Goal: Navigation & Orientation: Find specific page/section

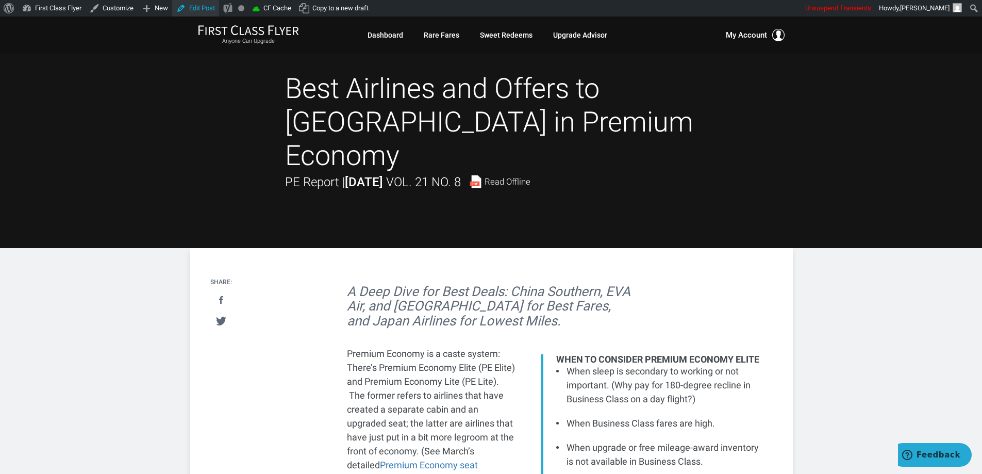
click at [192, 8] on link "Edit Post" at bounding box center [195, 8] width 47 height 16
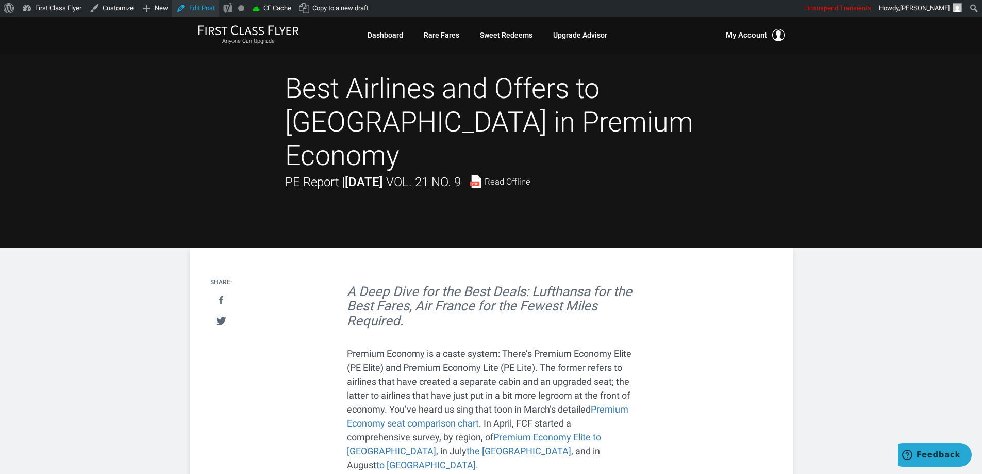
click at [184, 4] on link "Edit Post" at bounding box center [195, 8] width 47 height 16
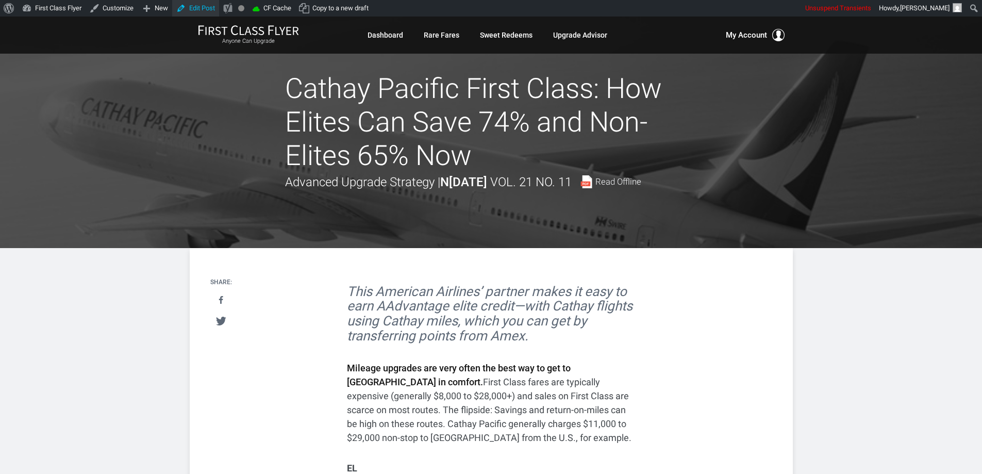
click at [205, 12] on link "Edit Post" at bounding box center [195, 8] width 47 height 16
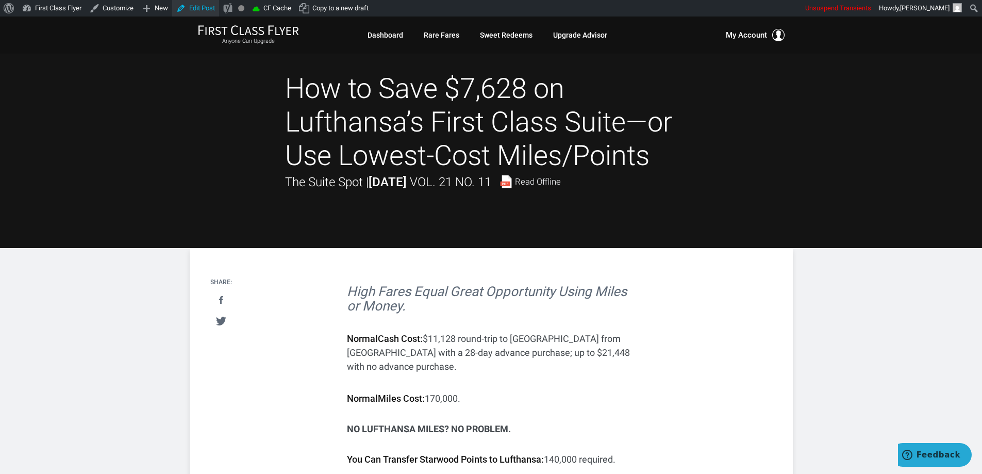
click at [201, 6] on link "Edit Post" at bounding box center [195, 8] width 47 height 16
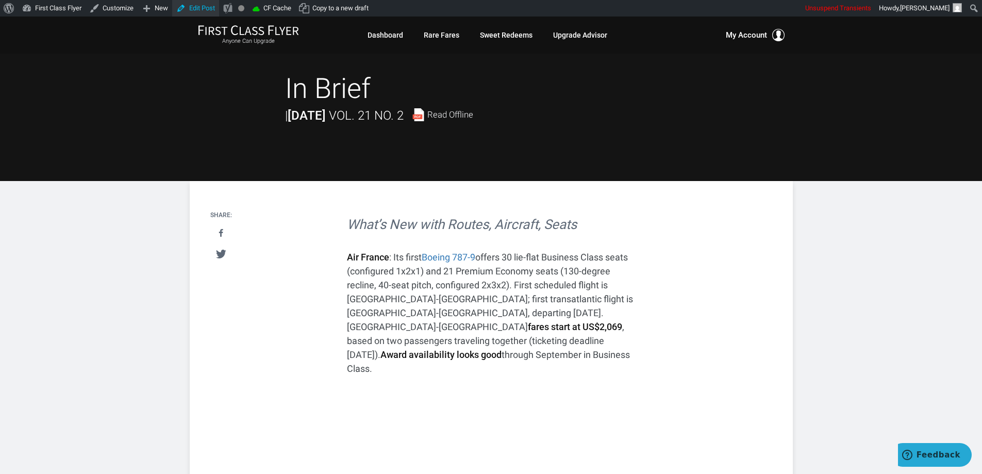
click at [205, 5] on link "Edit Post" at bounding box center [195, 8] width 47 height 16
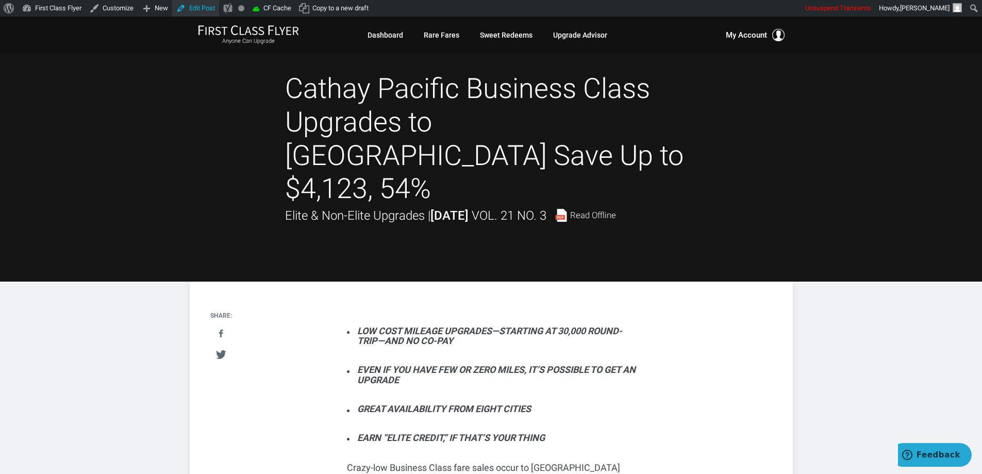
click at [197, 5] on link "Edit Post" at bounding box center [195, 8] width 47 height 16
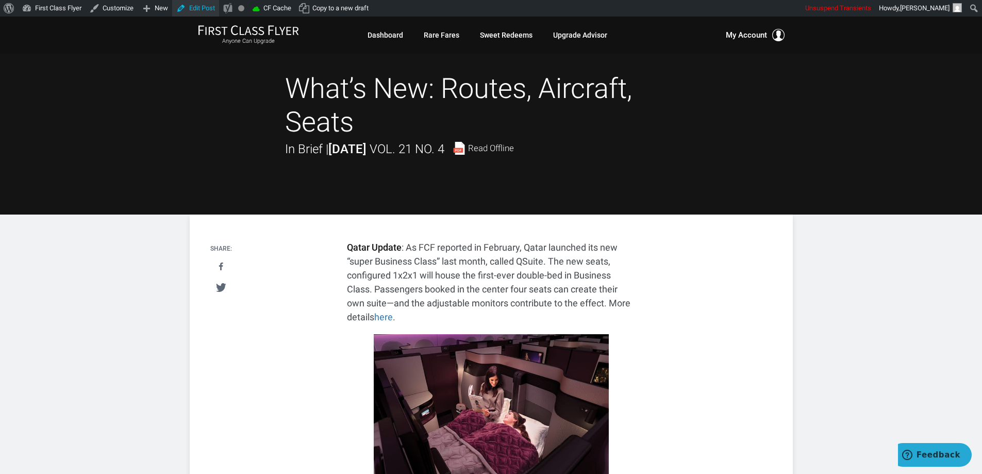
click at [198, 9] on link "Edit Post" at bounding box center [195, 8] width 47 height 16
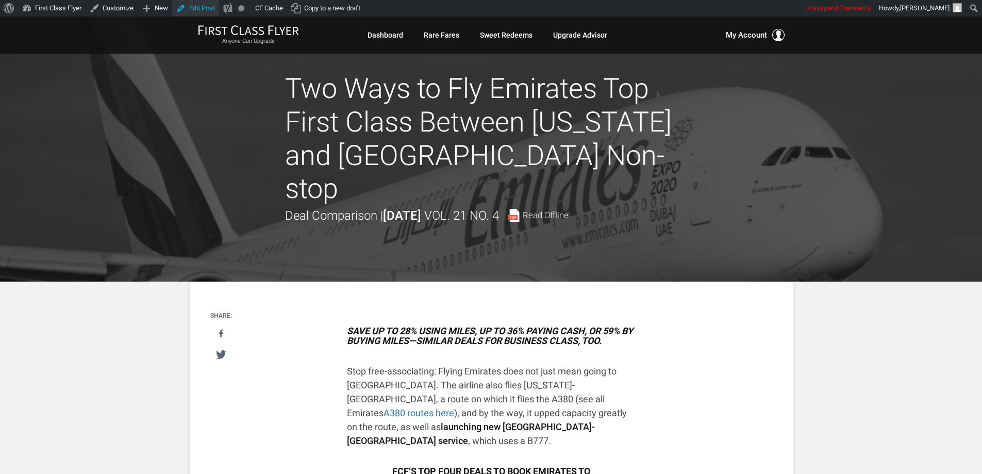
click at [202, 8] on link "Edit Post" at bounding box center [195, 8] width 47 height 16
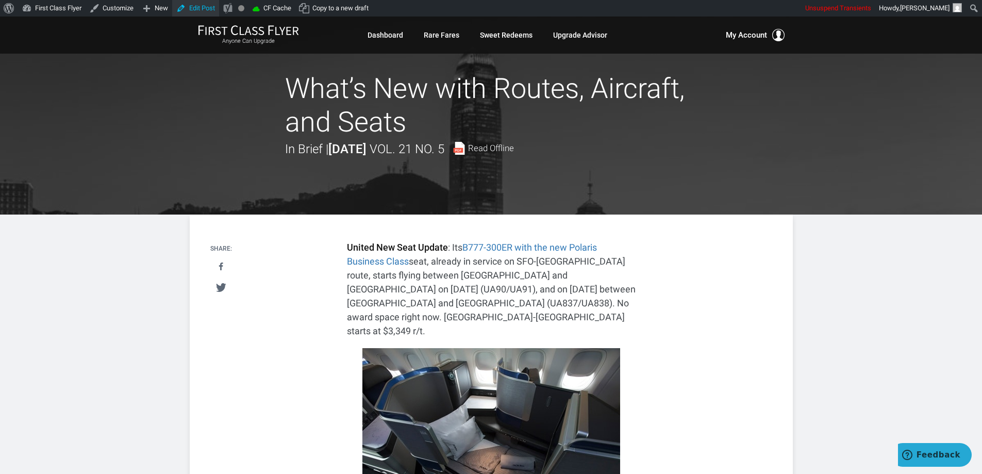
click at [205, 12] on link "Edit Post" at bounding box center [195, 8] width 47 height 16
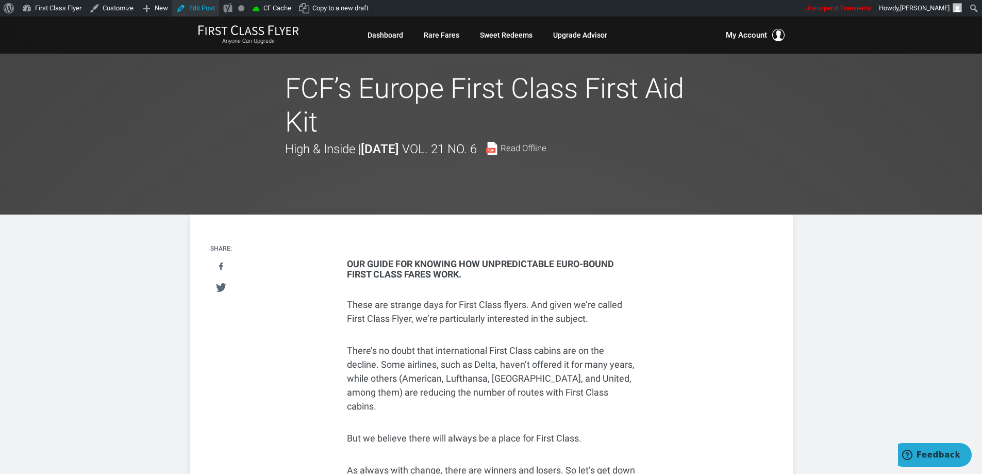
click at [185, 6] on link "Edit Post" at bounding box center [195, 8] width 47 height 16
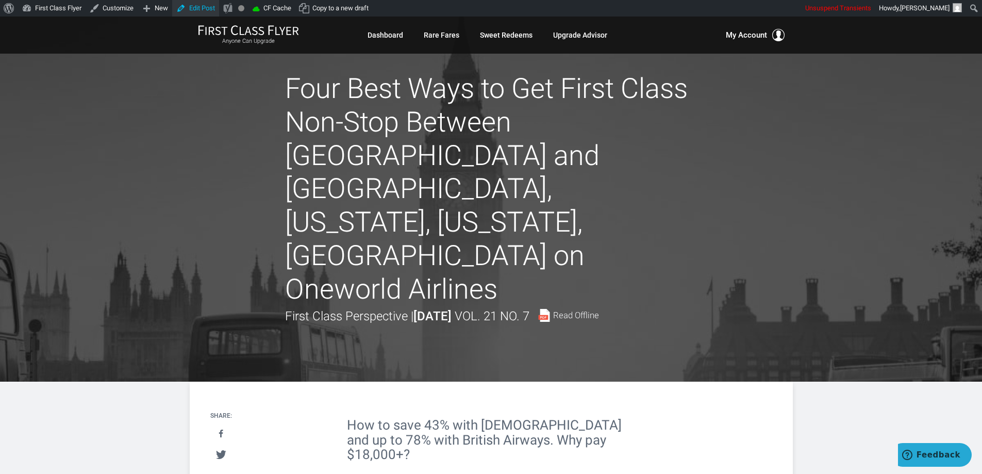
click at [211, 11] on link "Edit Post" at bounding box center [195, 8] width 47 height 16
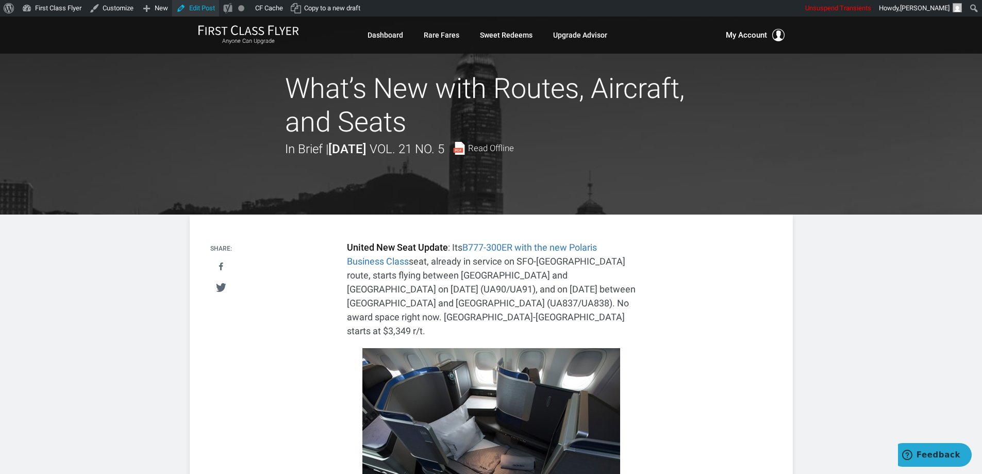
click at [204, 9] on link "Edit Post" at bounding box center [195, 8] width 47 height 16
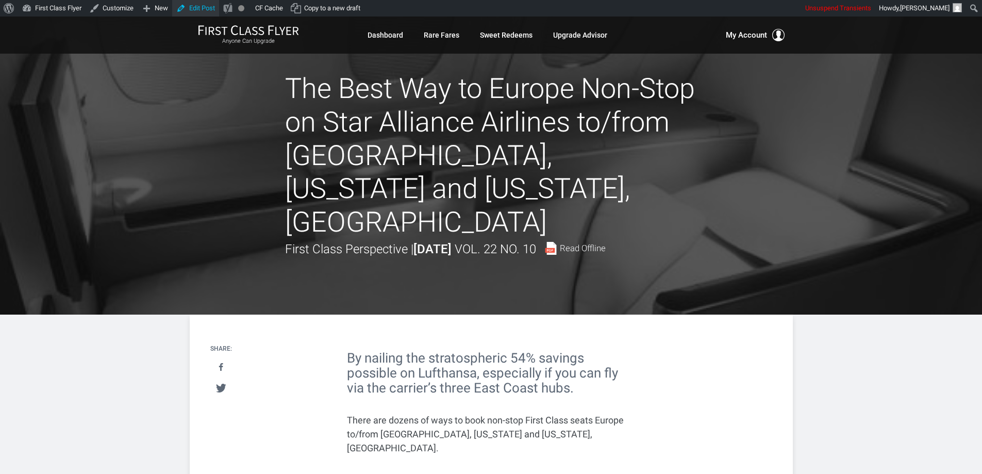
click at [203, 11] on link "Edit Post" at bounding box center [195, 8] width 47 height 16
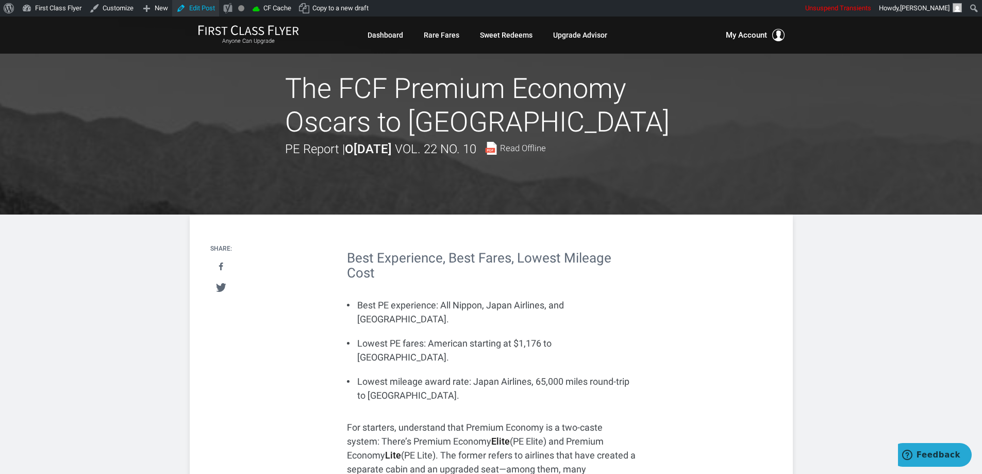
click at [205, 9] on link "Edit Post" at bounding box center [195, 8] width 47 height 16
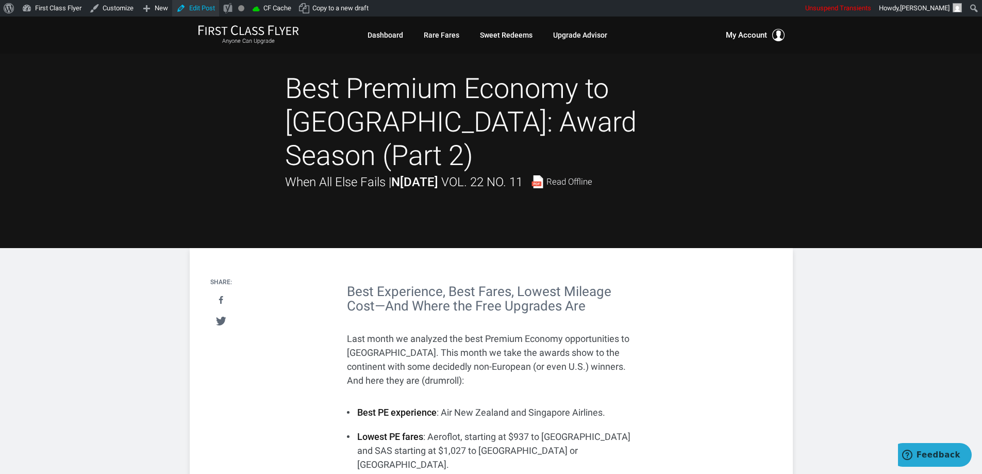
click at [199, 9] on link "Edit Post" at bounding box center [195, 8] width 47 height 16
click at [203, 11] on link "Edit Post" at bounding box center [195, 8] width 47 height 16
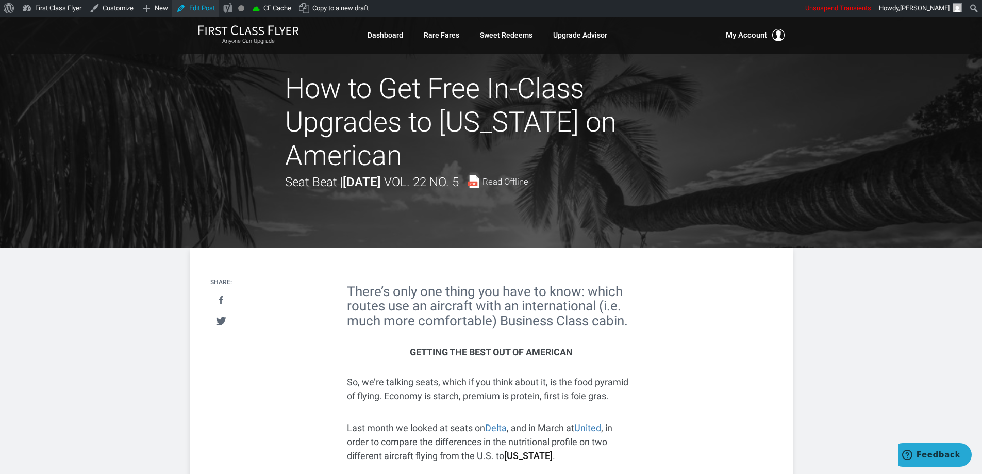
click at [197, 8] on link "Edit Post" at bounding box center [195, 8] width 47 height 16
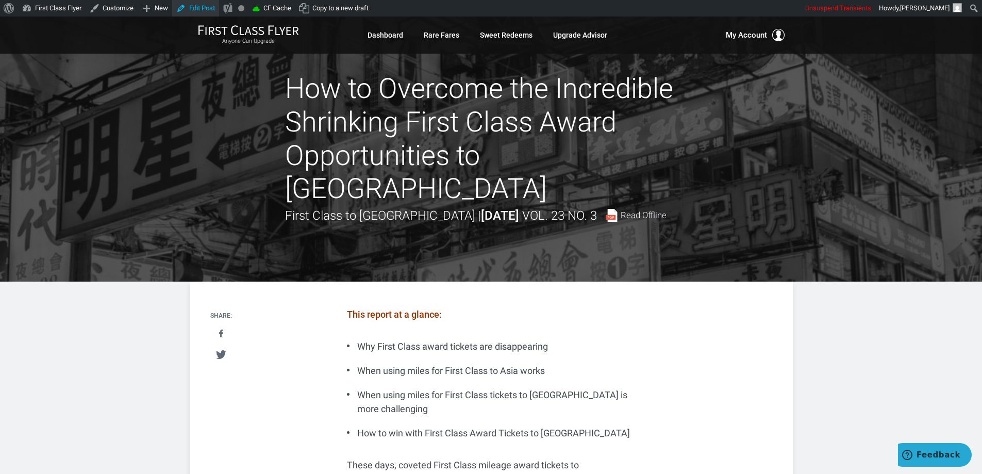
click at [200, 6] on link "Edit Post" at bounding box center [195, 8] width 47 height 16
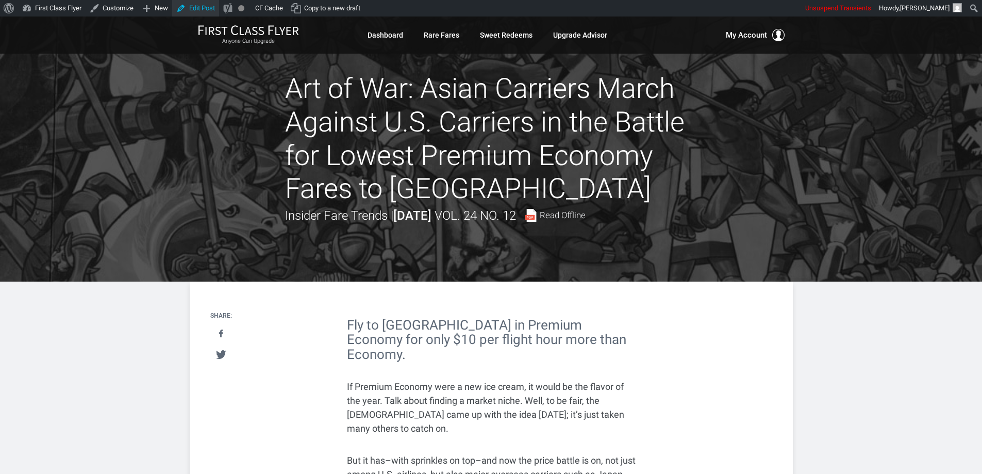
click at [199, 6] on link "Edit Post" at bounding box center [195, 8] width 47 height 16
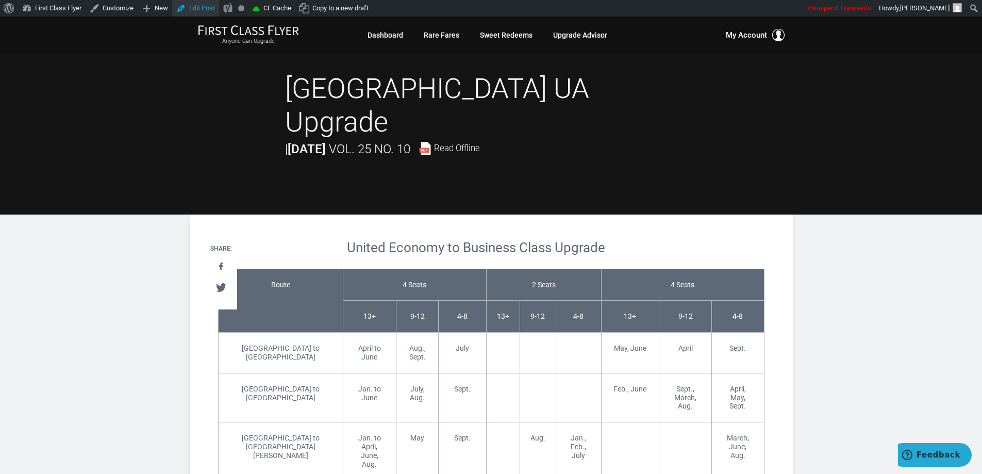
click at [191, 7] on link "Edit Post" at bounding box center [195, 8] width 47 height 16
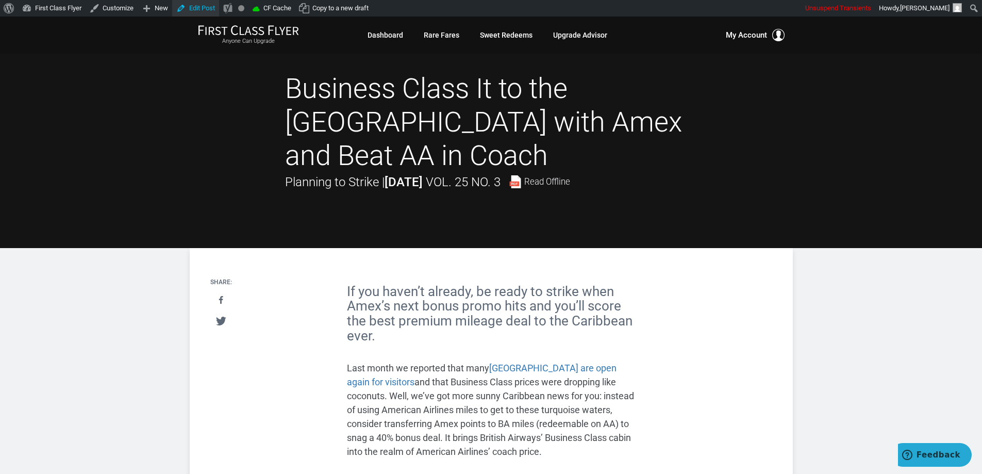
click at [205, 9] on link "Edit Post" at bounding box center [195, 8] width 47 height 16
click at [197, 7] on link "Edit Post" at bounding box center [195, 8] width 47 height 16
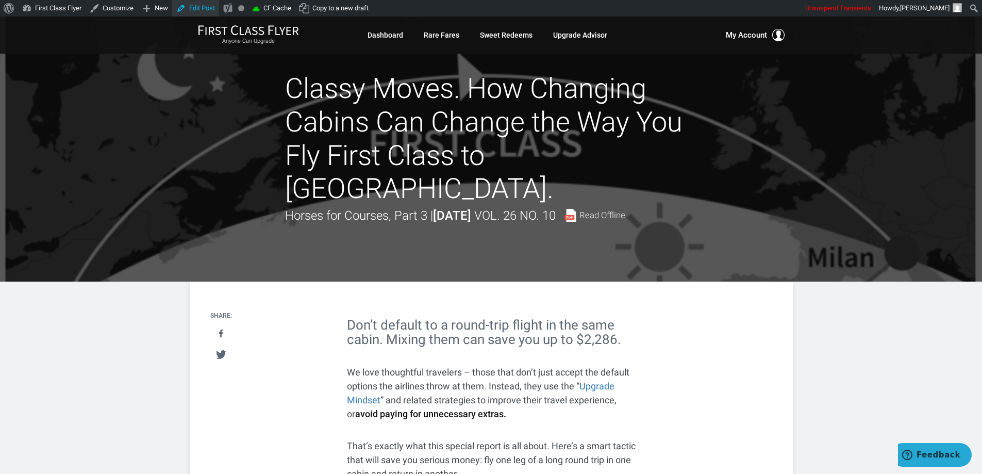
click at [193, 9] on link "Edit Post" at bounding box center [195, 8] width 47 height 16
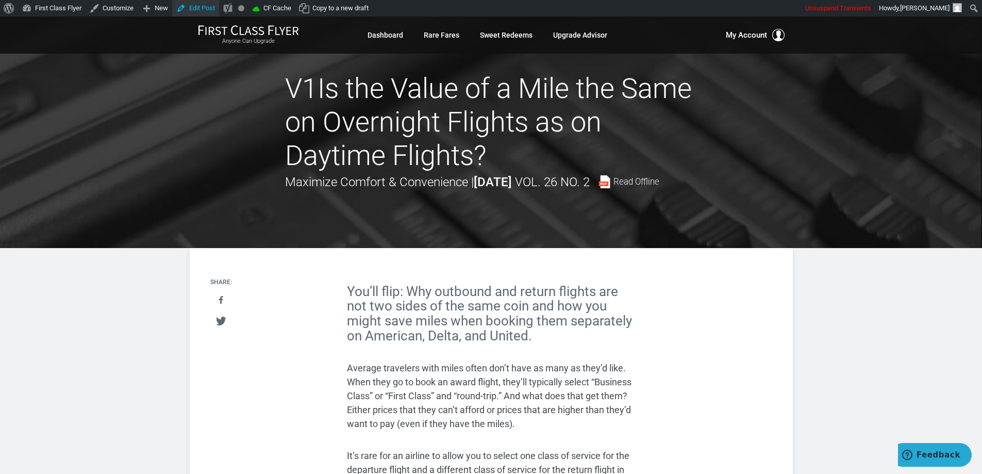
click at [198, 10] on link "Edit Post" at bounding box center [195, 8] width 47 height 16
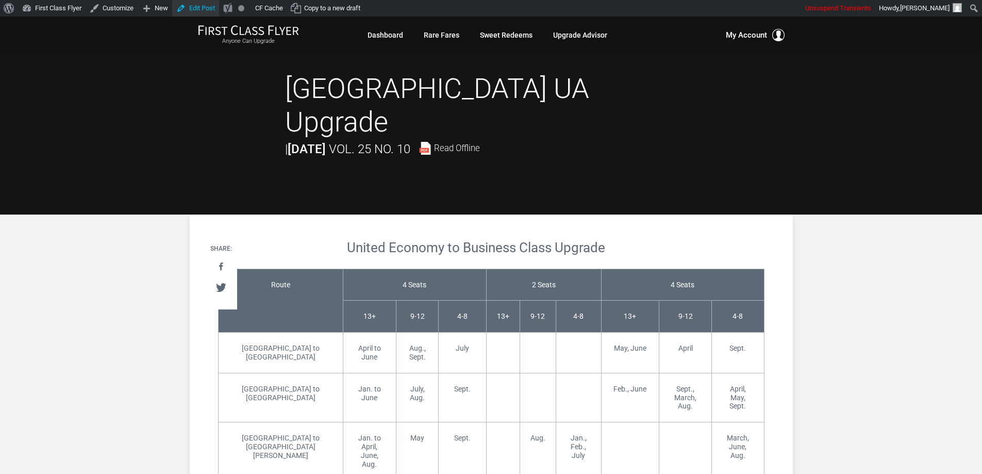
click at [194, 11] on link "Edit Post" at bounding box center [195, 8] width 47 height 16
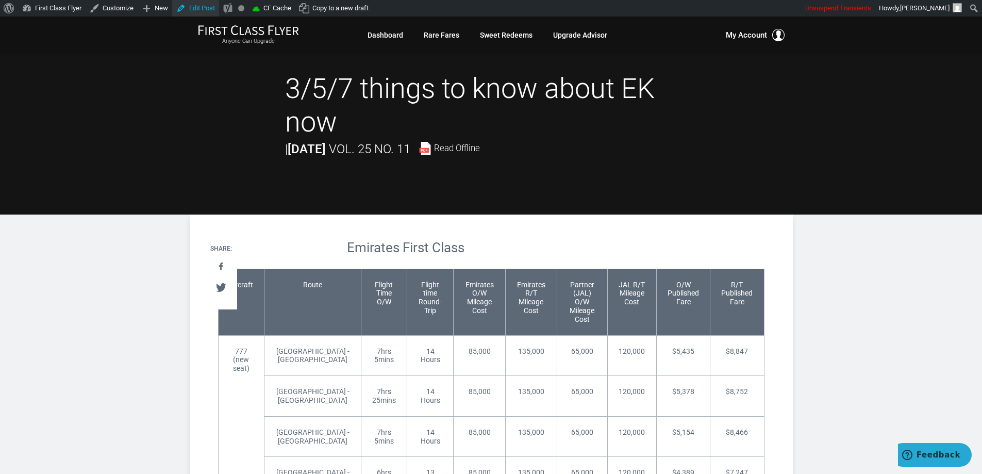
click at [198, 7] on link "Edit Post" at bounding box center [195, 8] width 47 height 16
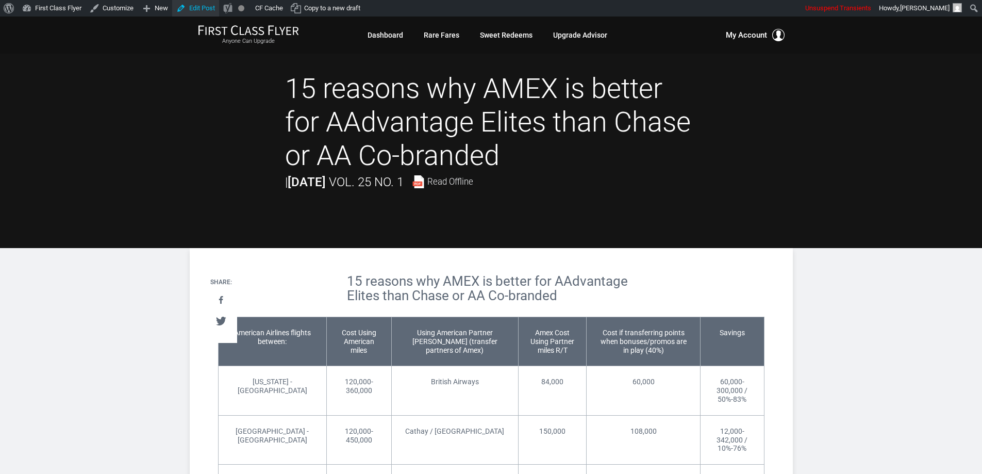
click at [192, 11] on link "Edit Post" at bounding box center [195, 8] width 47 height 16
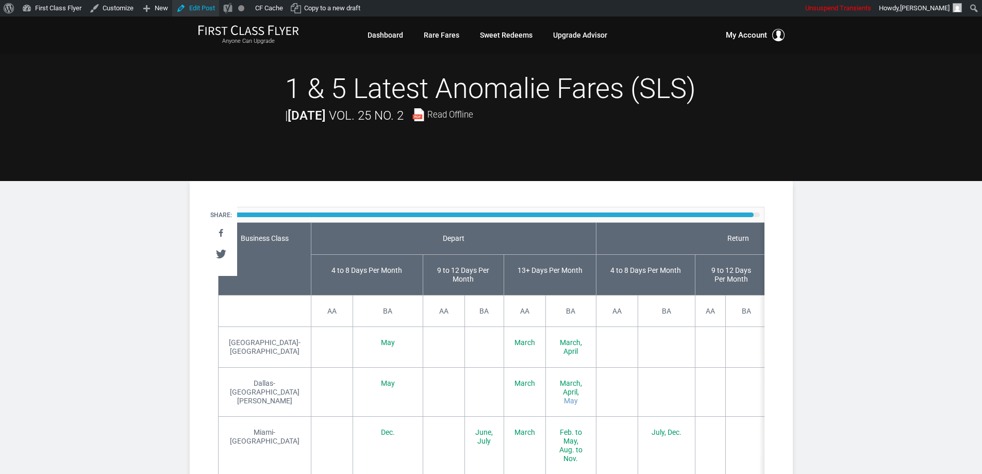
click at [198, 9] on link "Edit Post" at bounding box center [195, 8] width 47 height 16
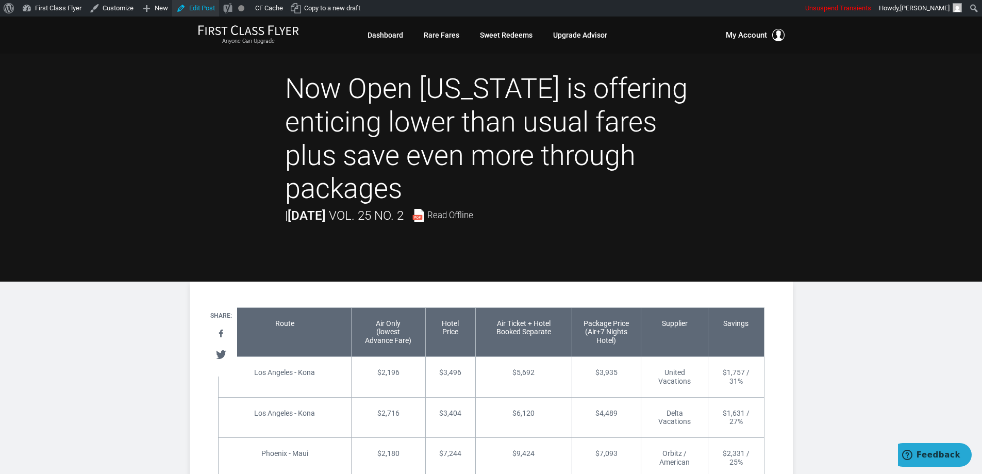
click at [199, 9] on link "Edit Post" at bounding box center [195, 8] width 47 height 16
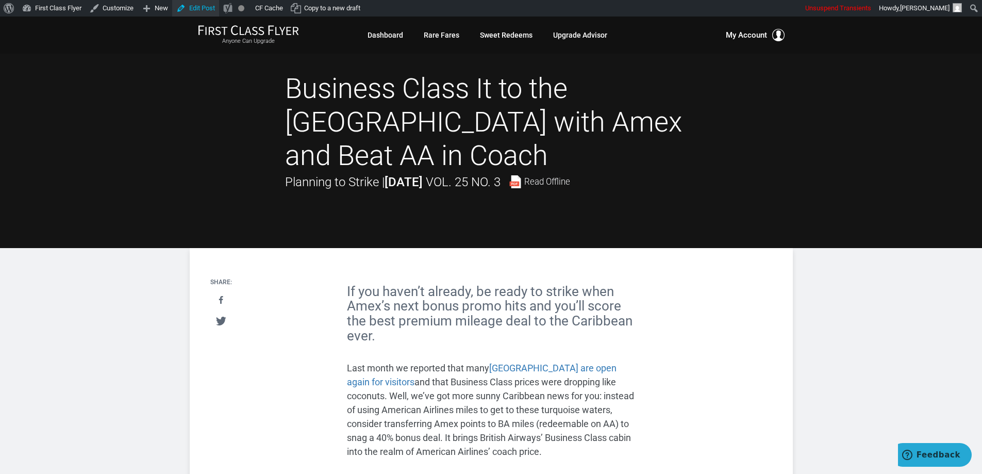
click at [198, 8] on link "Edit Post" at bounding box center [195, 8] width 47 height 16
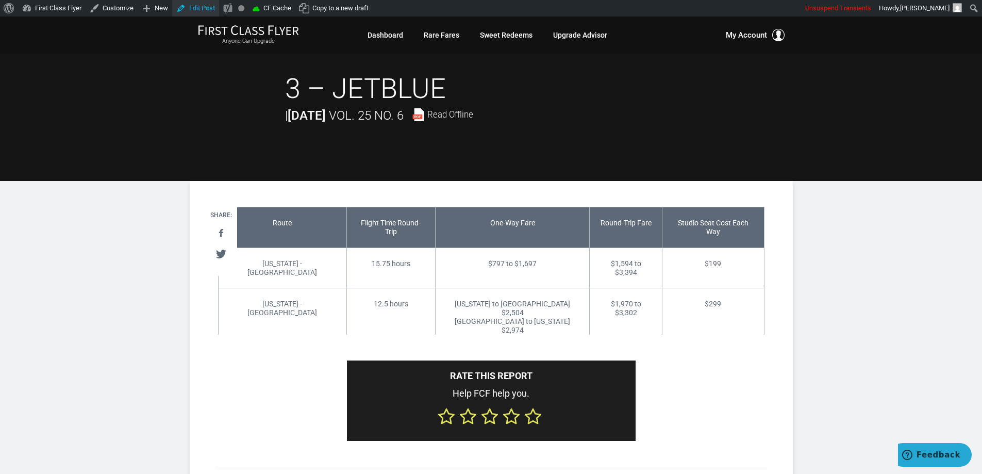
click at [199, 7] on link "Edit Post" at bounding box center [195, 8] width 47 height 16
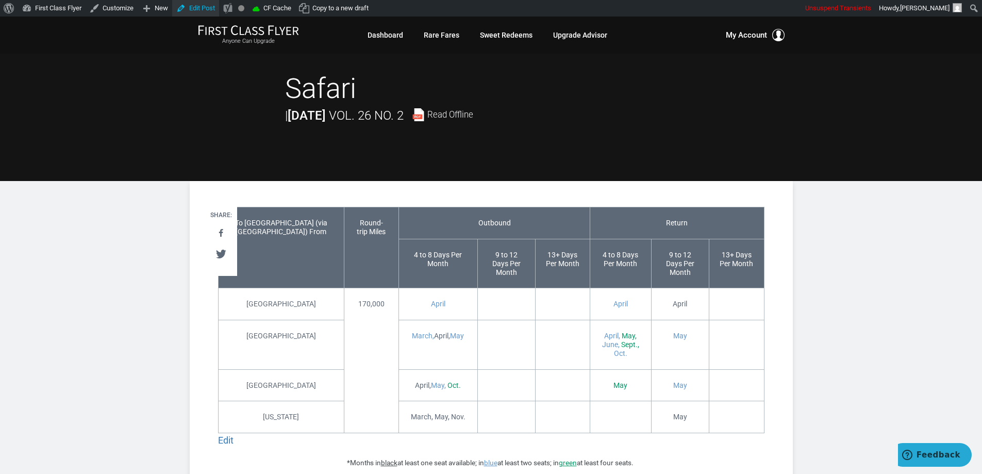
click at [188, 8] on link "Edit Post" at bounding box center [195, 8] width 47 height 16
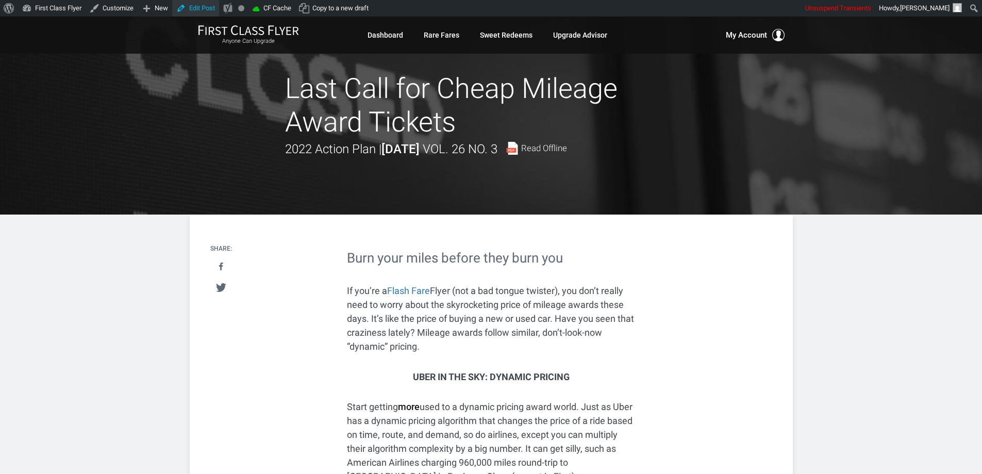
click at [206, 9] on link "Edit Post" at bounding box center [195, 8] width 47 height 16
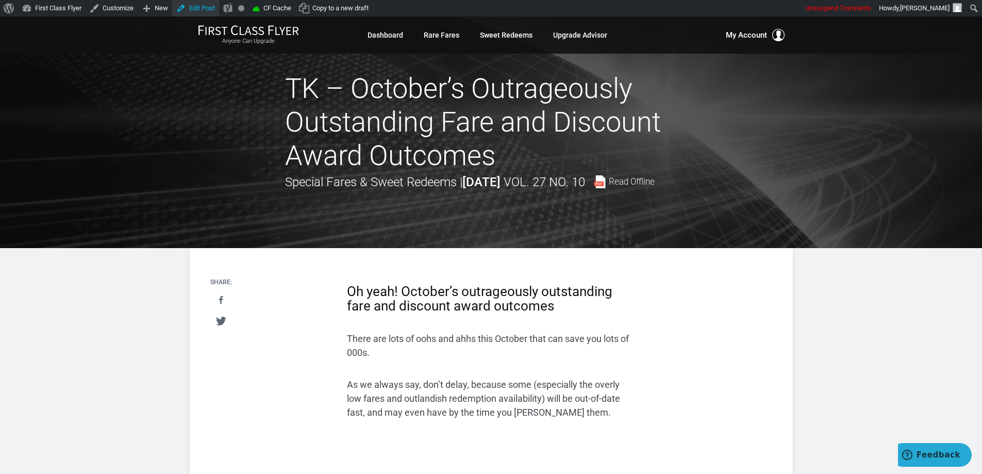
click at [199, 3] on link "Edit Post" at bounding box center [195, 8] width 47 height 16
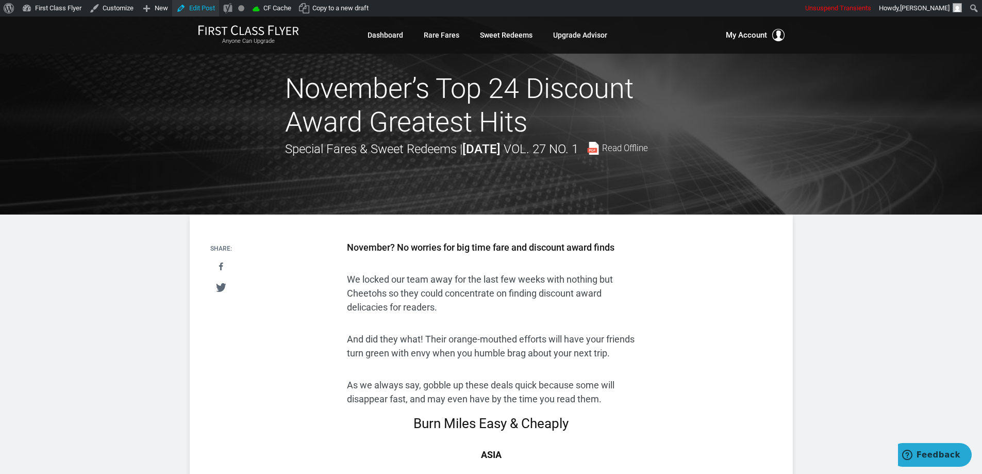
click at [203, 4] on link "Edit Post" at bounding box center [195, 8] width 47 height 16
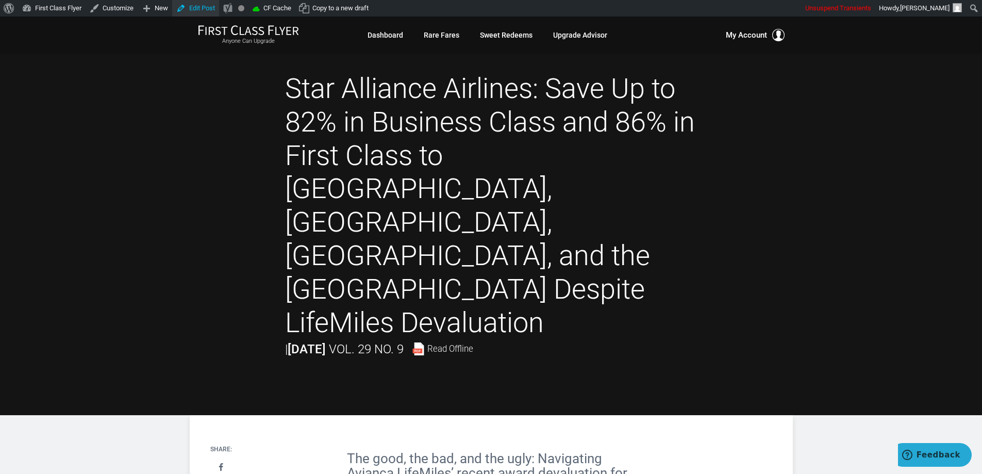
click at [207, 8] on link "Edit Post" at bounding box center [195, 8] width 47 height 16
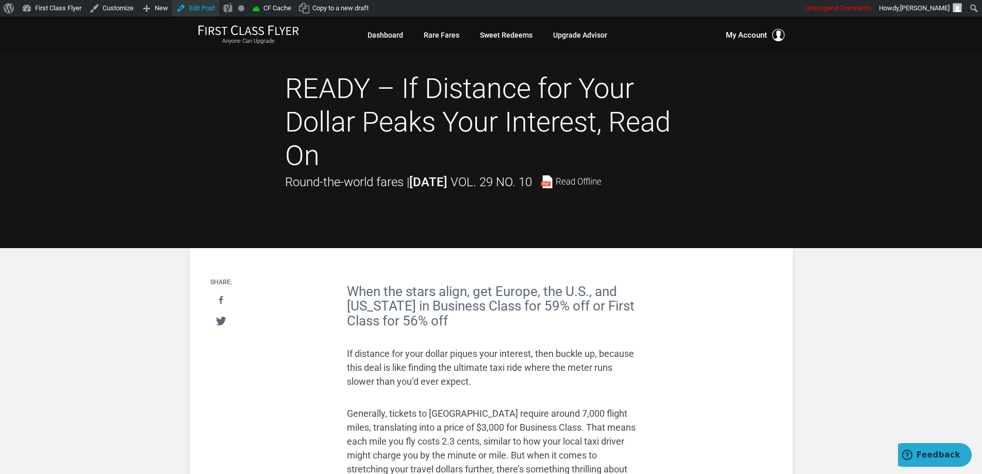
click at [198, 9] on link "Edit Post" at bounding box center [195, 8] width 47 height 16
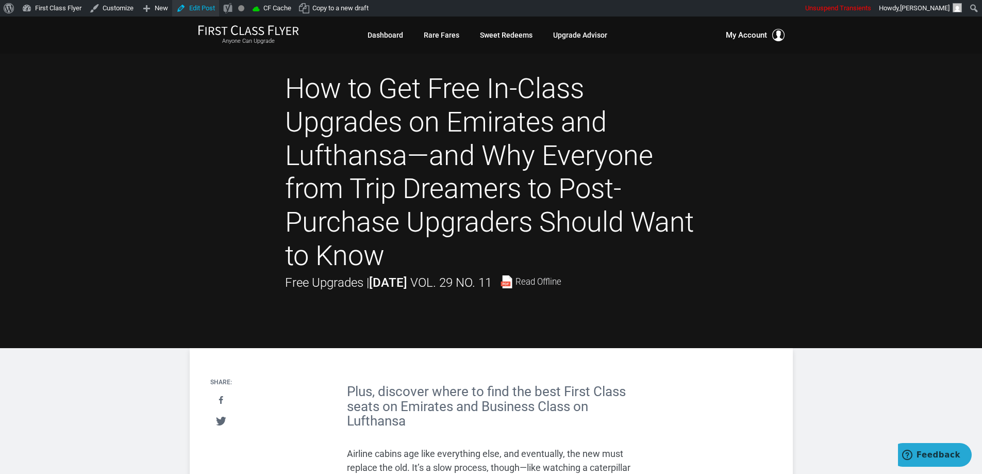
click at [206, 6] on link "Edit Post" at bounding box center [195, 8] width 47 height 16
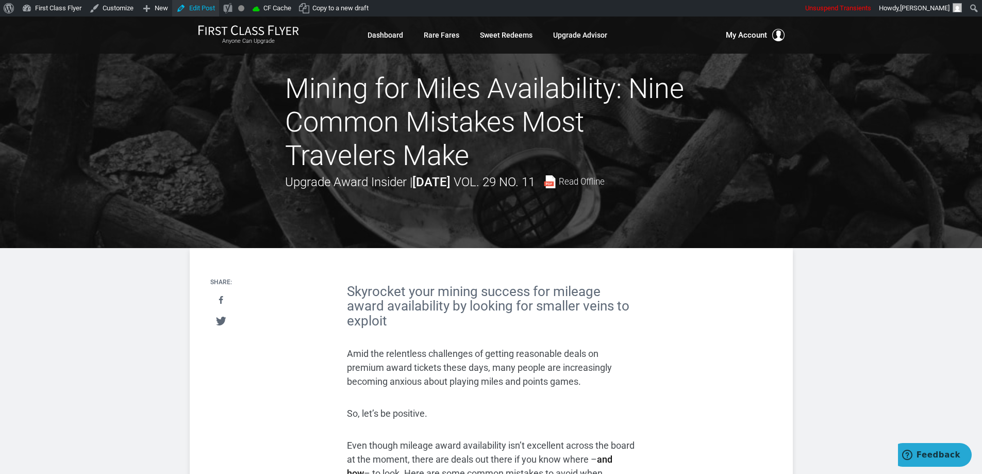
click at [204, 10] on link "Edit Post" at bounding box center [195, 8] width 47 height 16
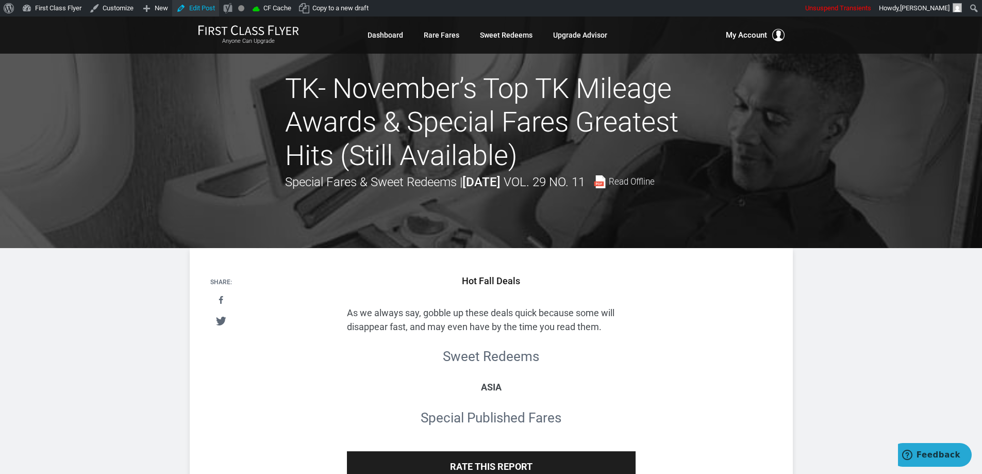
click at [202, 8] on link "Edit Post" at bounding box center [195, 8] width 47 height 16
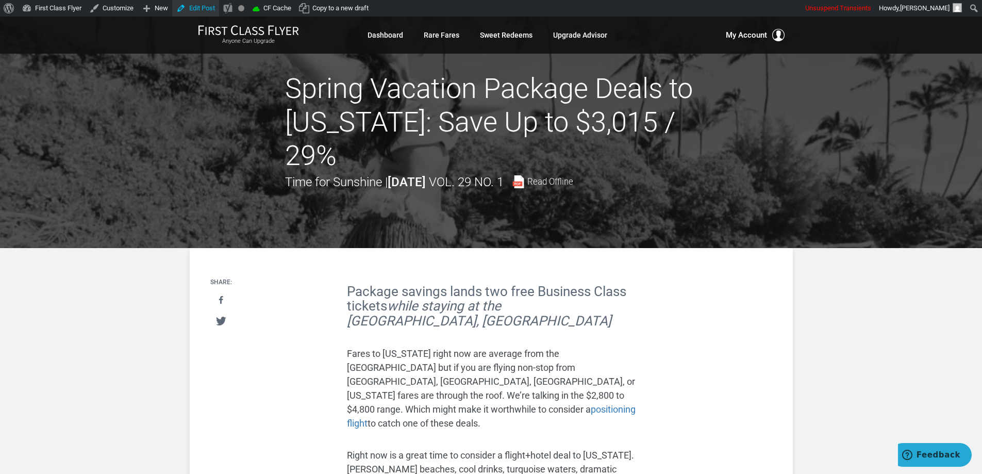
click at [191, 8] on link "Edit Post" at bounding box center [195, 8] width 47 height 16
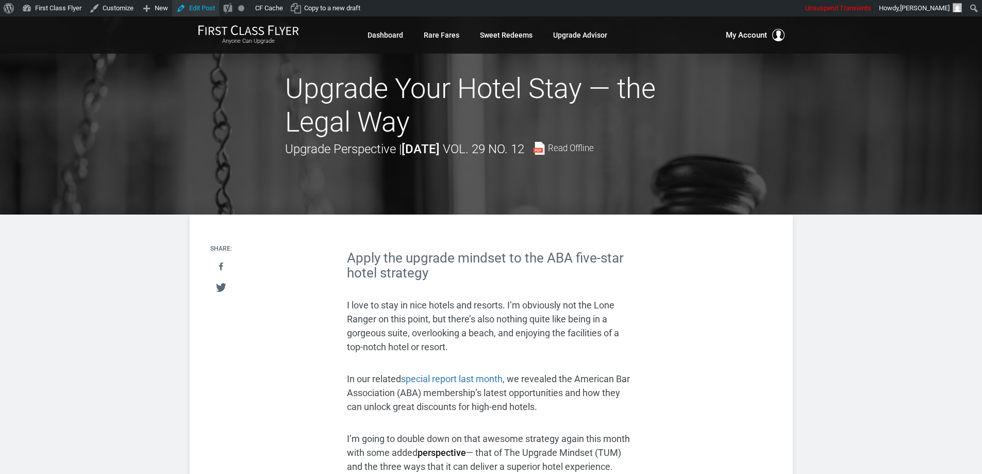
click at [203, 8] on link "Edit Post" at bounding box center [195, 8] width 47 height 16
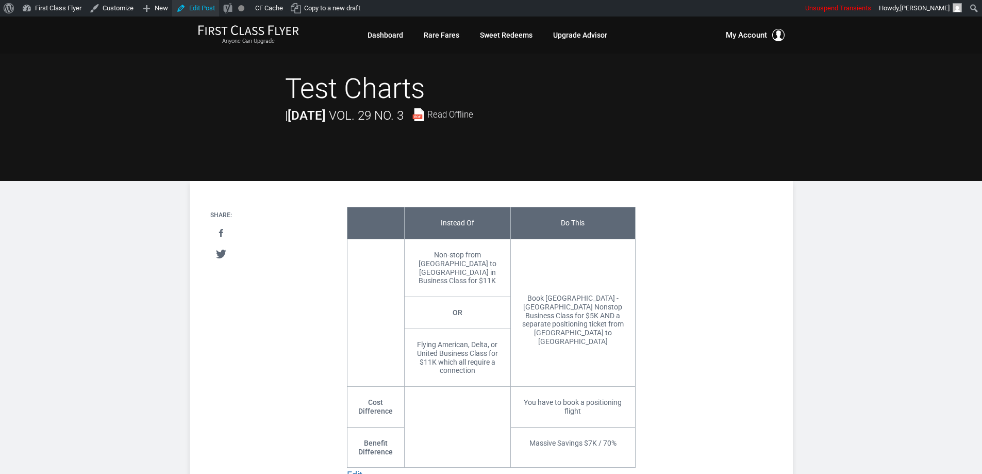
click at [189, 8] on link "Edit Post" at bounding box center [195, 8] width 47 height 16
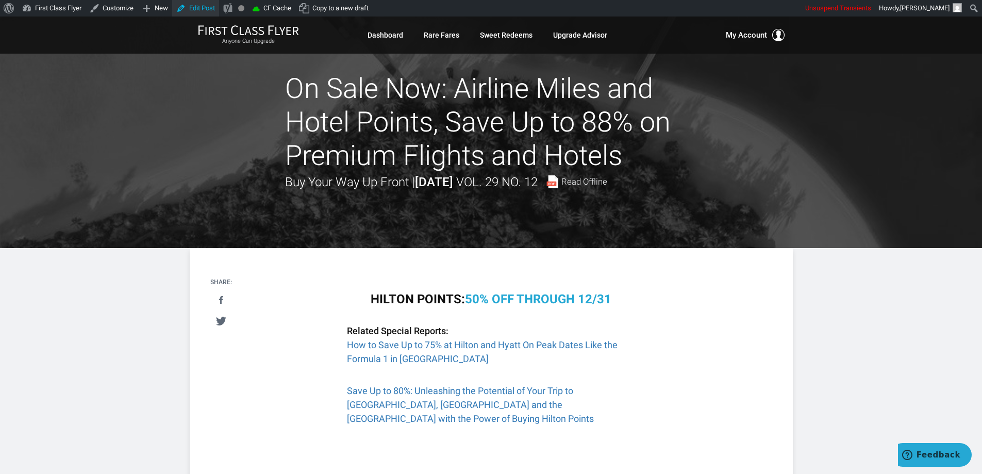
click at [190, 9] on link "Edit Post" at bounding box center [195, 8] width 47 height 16
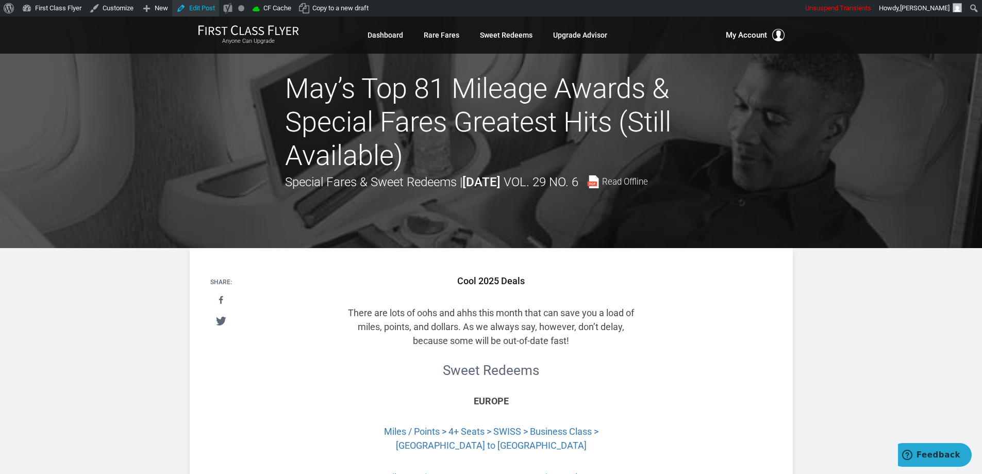
click at [198, 7] on link "Edit Post" at bounding box center [195, 8] width 47 height 16
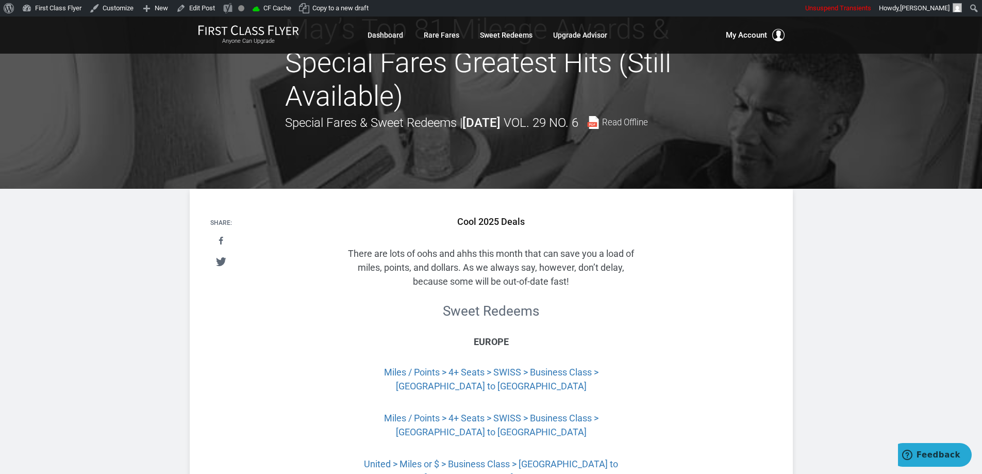
scroll to position [52, 0]
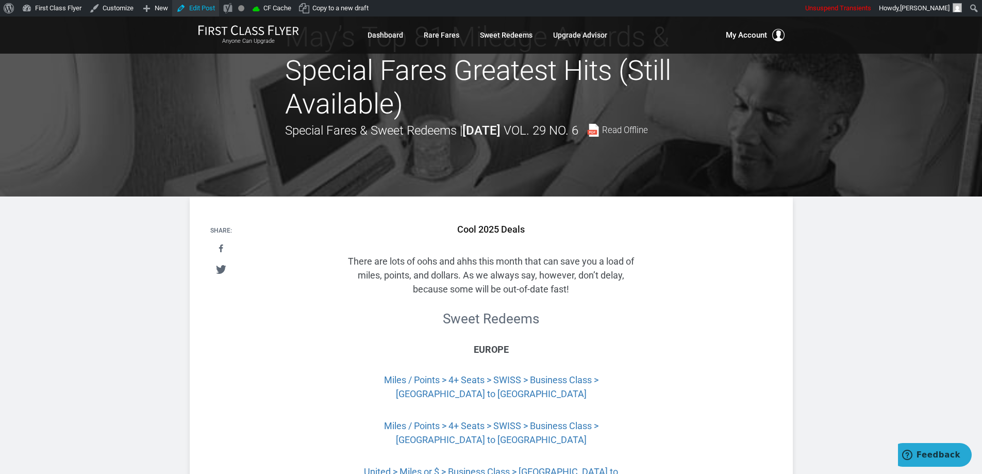
click at [191, 9] on link "Edit Post" at bounding box center [195, 8] width 47 height 16
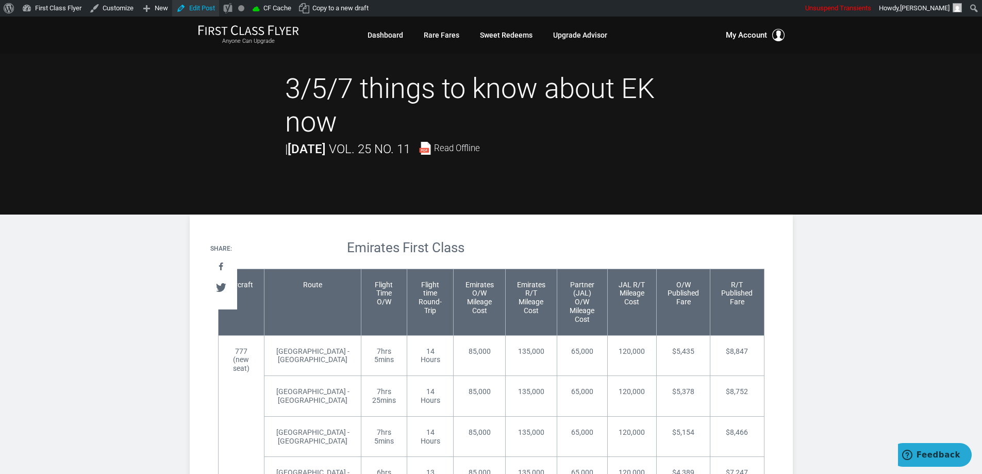
click at [203, 7] on link "Edit Post" at bounding box center [195, 8] width 47 height 16
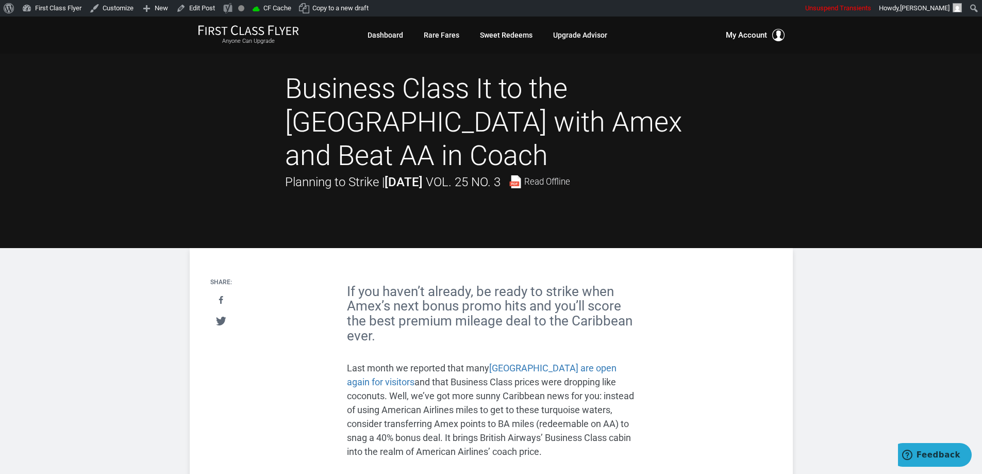
drag, startPoint x: 66, startPoint y: 272, endPoint x: 140, endPoint y: 127, distance: 162.0
click at [204, 9] on link "Edit Post" at bounding box center [195, 8] width 47 height 16
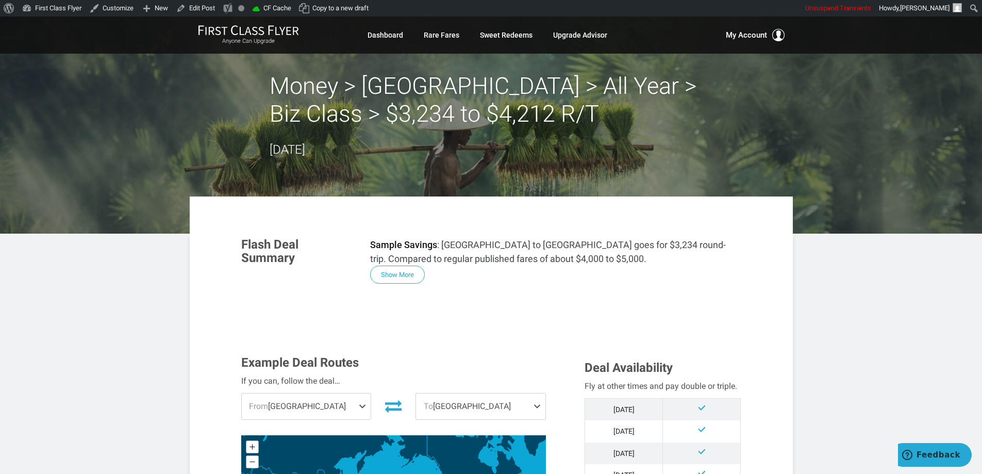
scroll to position [1056, 0]
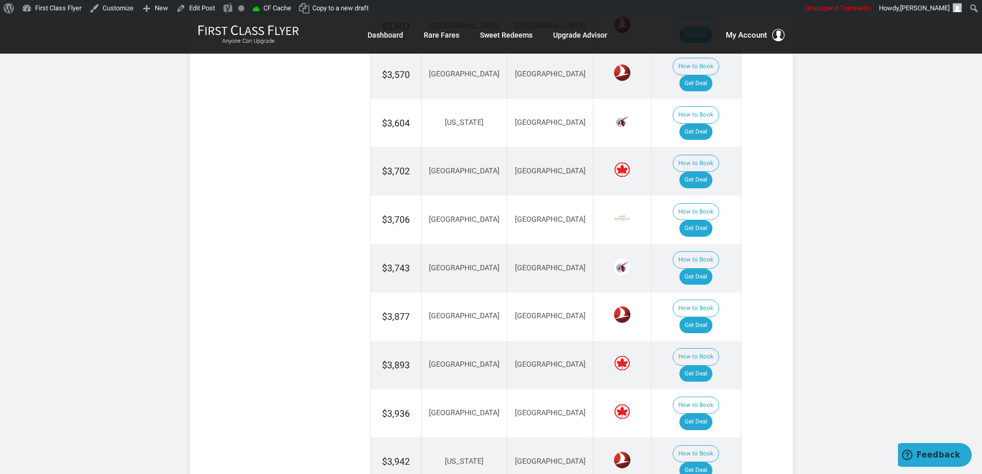
scroll to position [928, 0]
